Goal: Information Seeking & Learning: Learn about a topic

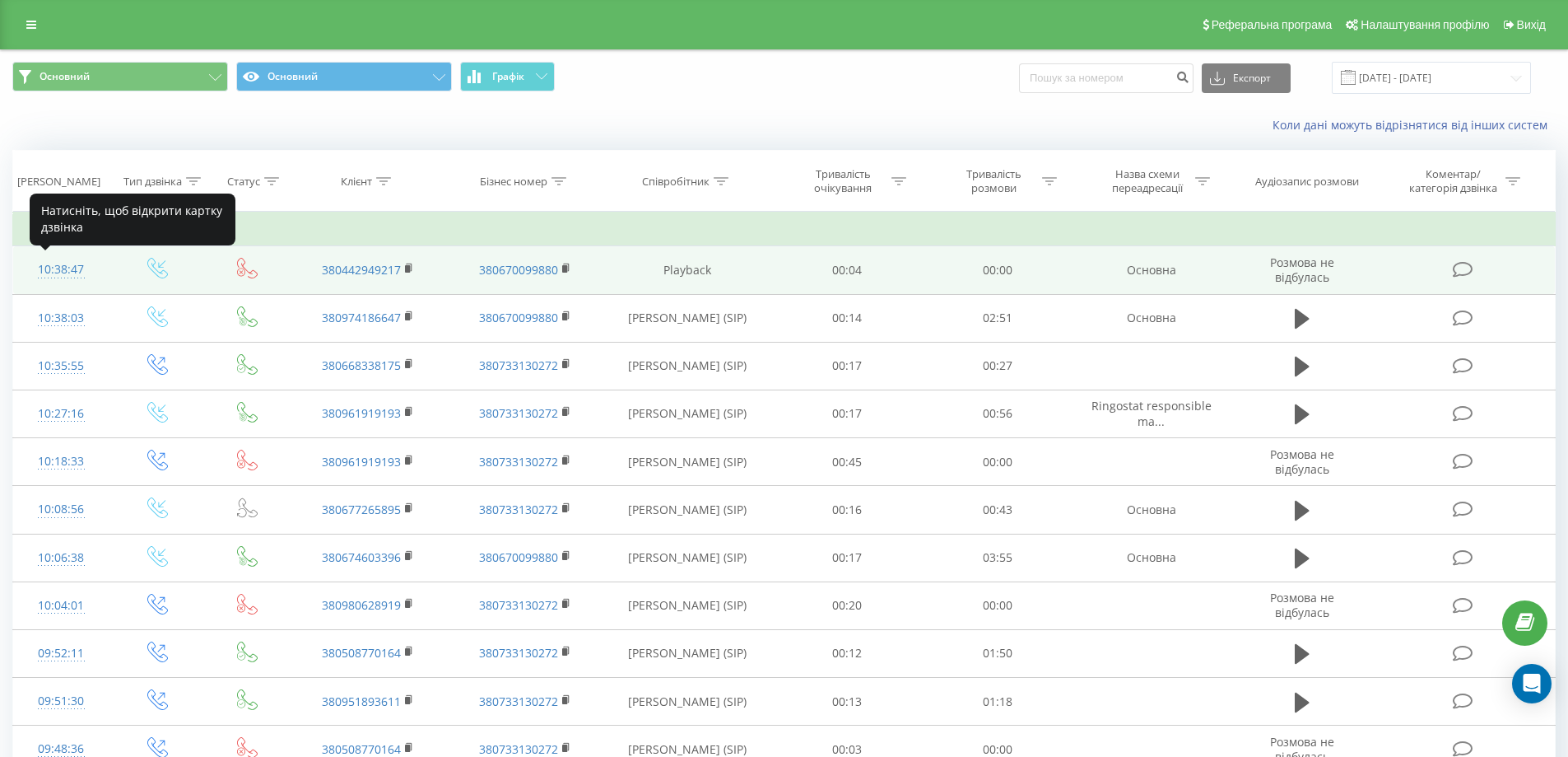
click at [63, 267] on div "10:38:47" at bounding box center [61, 270] width 63 height 32
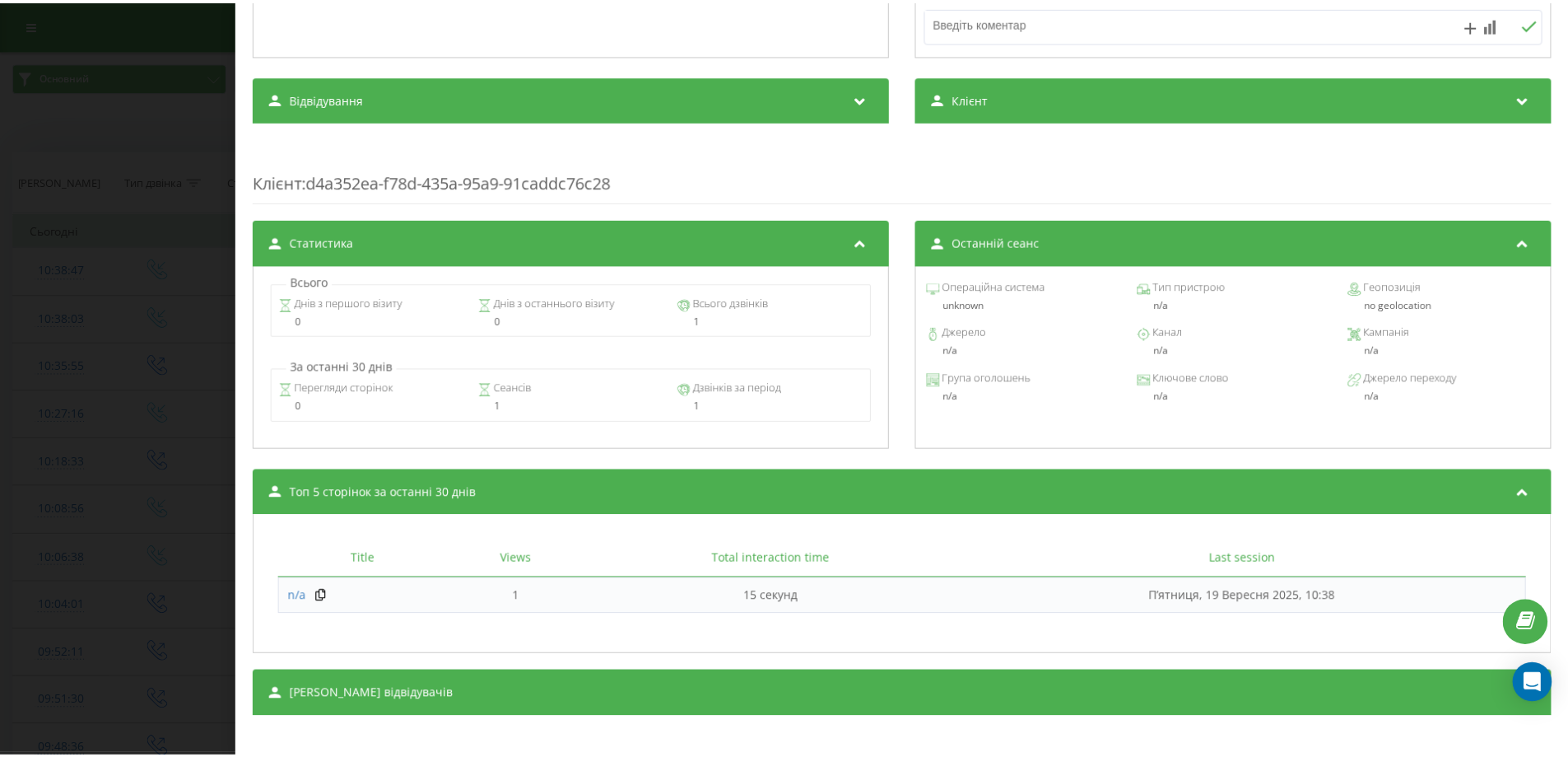
scroll to position [442, 0]
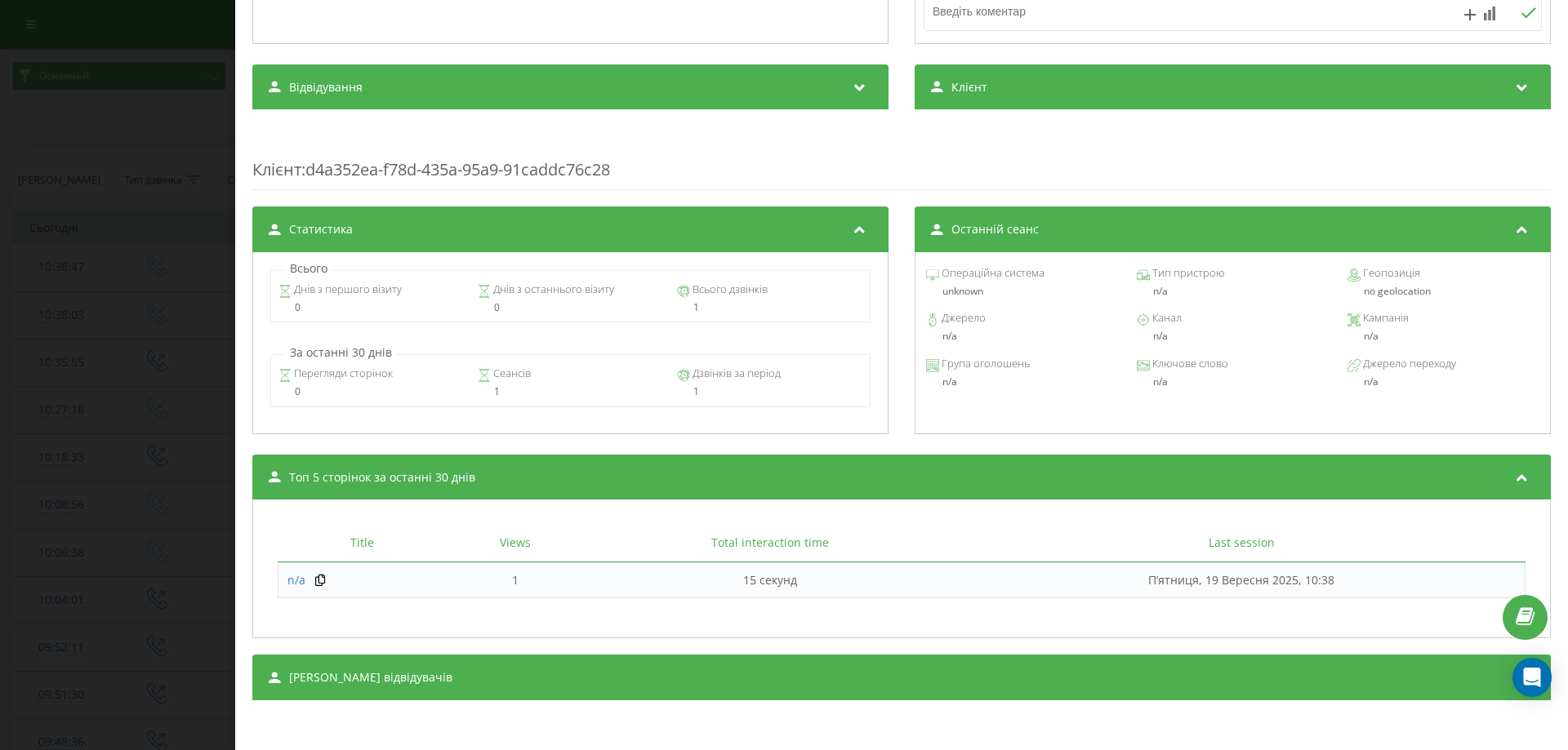
click at [132, 357] on div "Дзвінок : ua14_-1758267527.2832867 Транскрипція Для AI-аналізу майбутніх дзвінк…" at bounding box center [784, 375] width 1568 height 750
